Goal: Check status: Check status

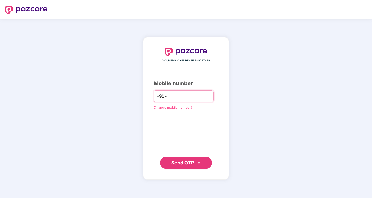
type input "**********"
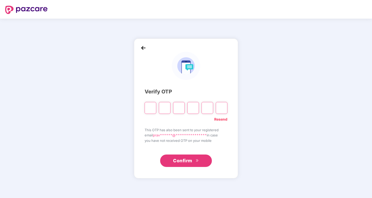
type input "*"
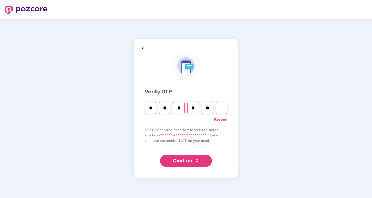
type input "*"
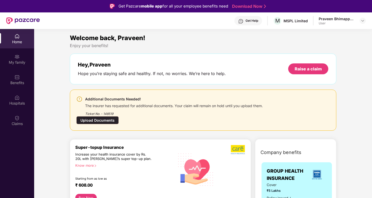
click at [137, 105] on div "The insurer has requested for additional documents. Your claim will remain on h…" at bounding box center [174, 105] width 178 height 6
click at [119, 116] on div "Upload Documents" at bounding box center [97, 120] width 42 height 8
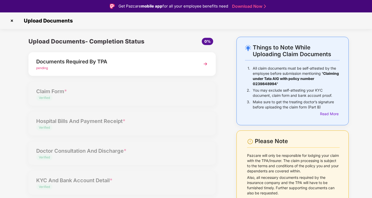
click at [206, 64] on img at bounding box center [205, 63] width 9 height 9
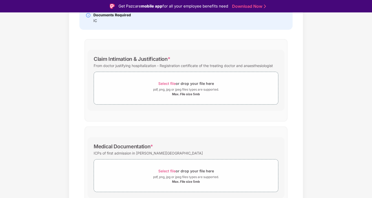
scroll to position [71, 0]
